Goal: Find specific page/section: Find specific page/section

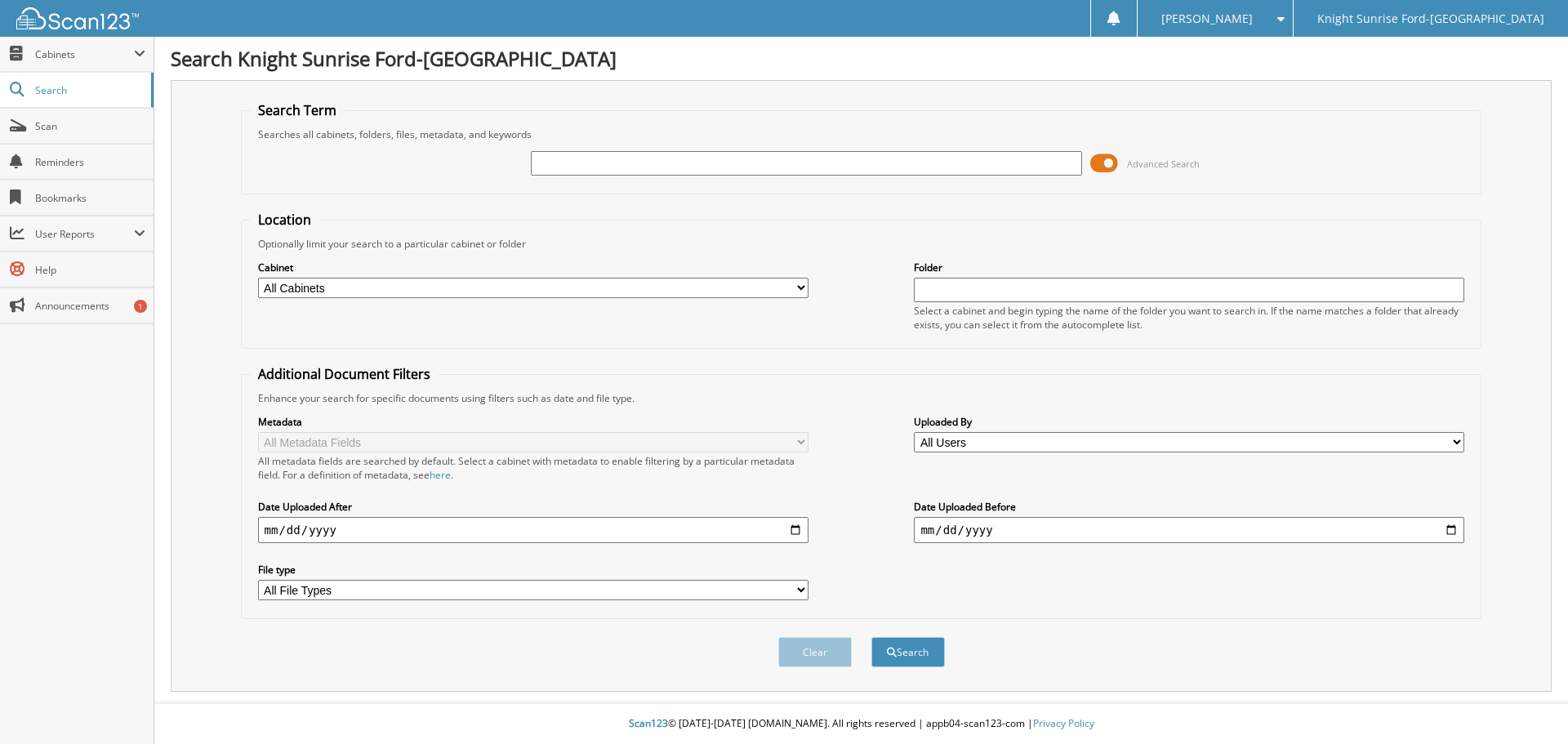
click at [690, 156] on input "text" at bounding box center [806, 164] width 551 height 25
paste input "646020"
type input "646020"
click at [924, 655] on button "Search" at bounding box center [907, 652] width 73 height 30
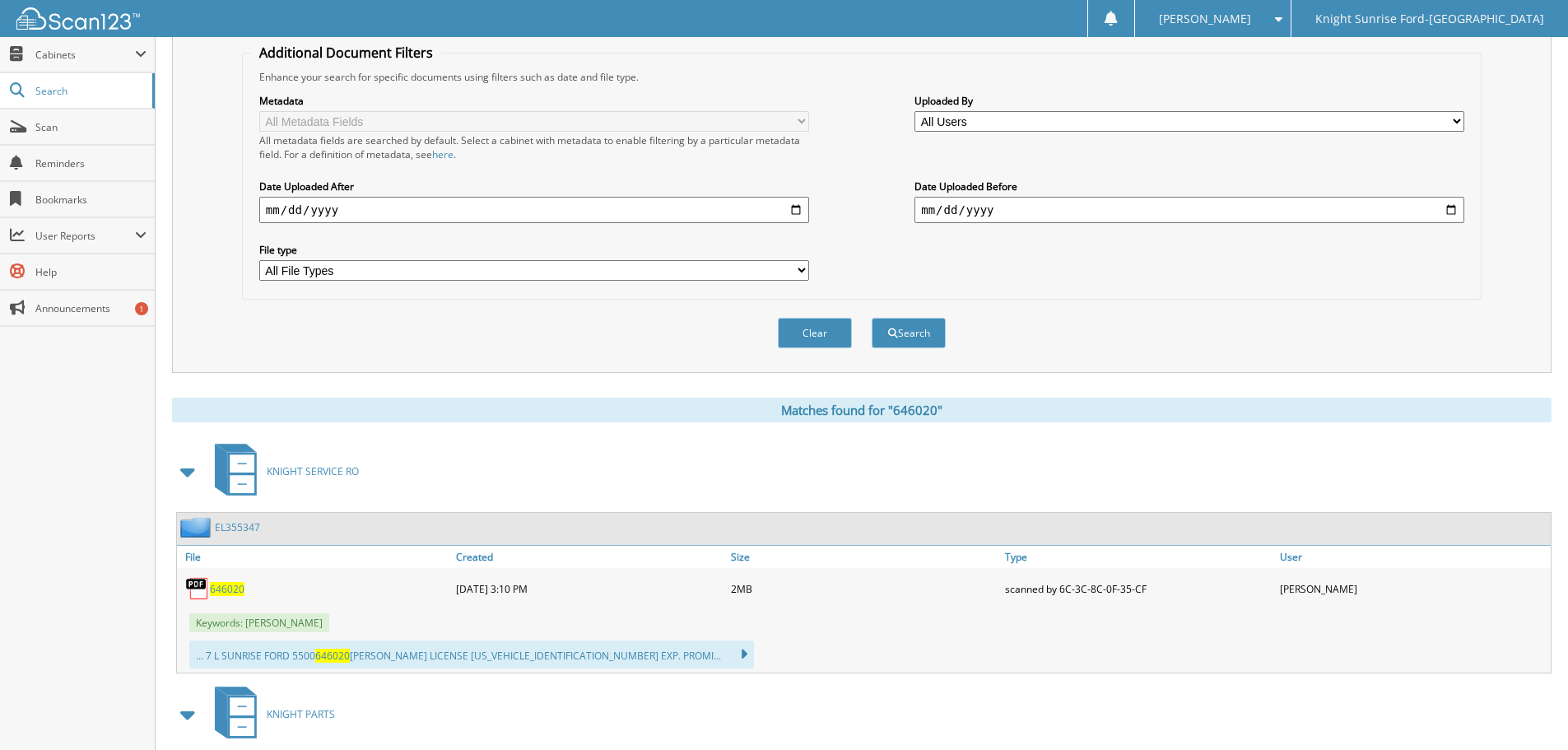
drag, startPoint x: 310, startPoint y: 237, endPoint x: 316, endPoint y: 369, distance: 132.1
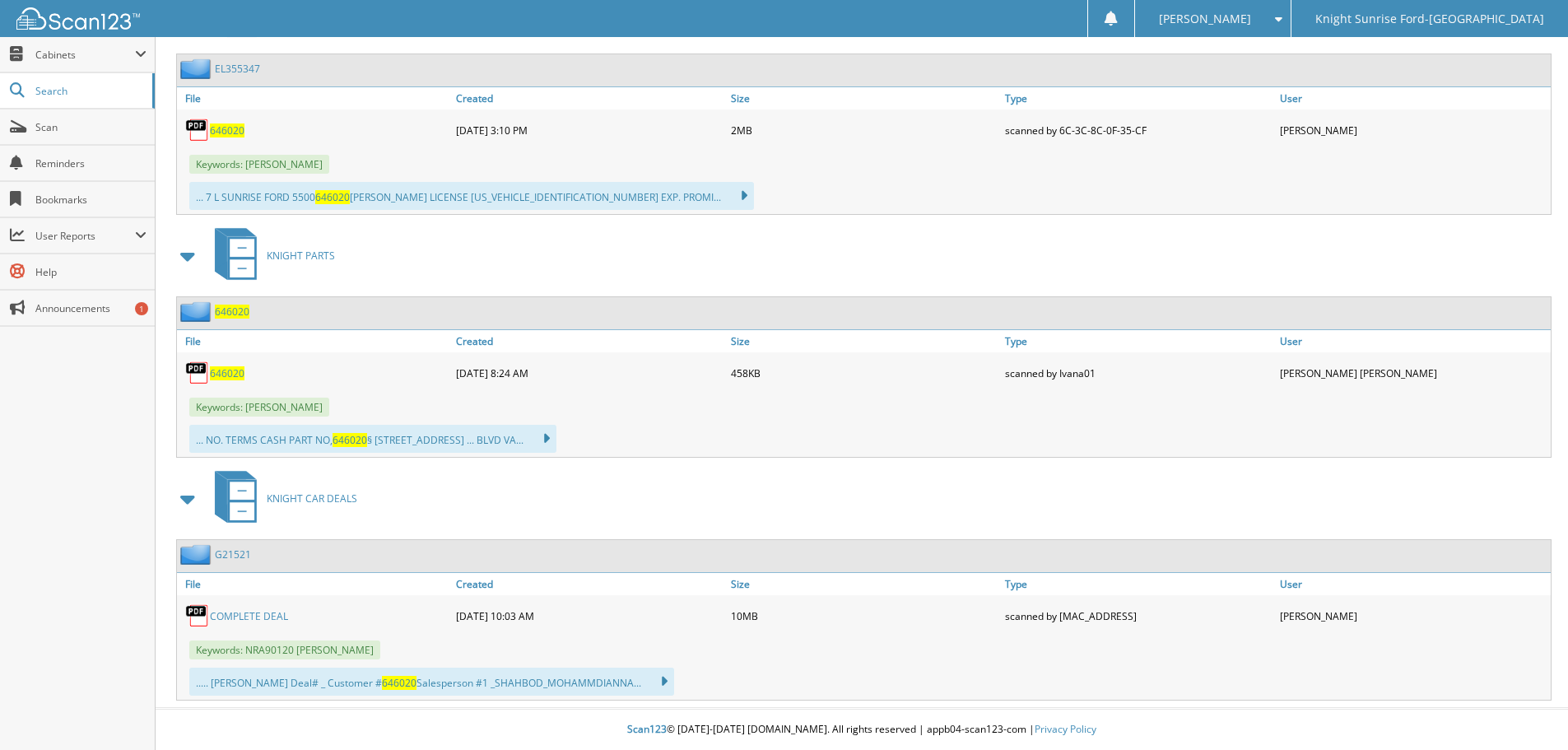
scroll to position [784, 0]
click at [252, 609] on link "COMPLETE DEAL" at bounding box center [249, 616] width 78 height 14
